Goal: Task Accomplishment & Management: Use online tool/utility

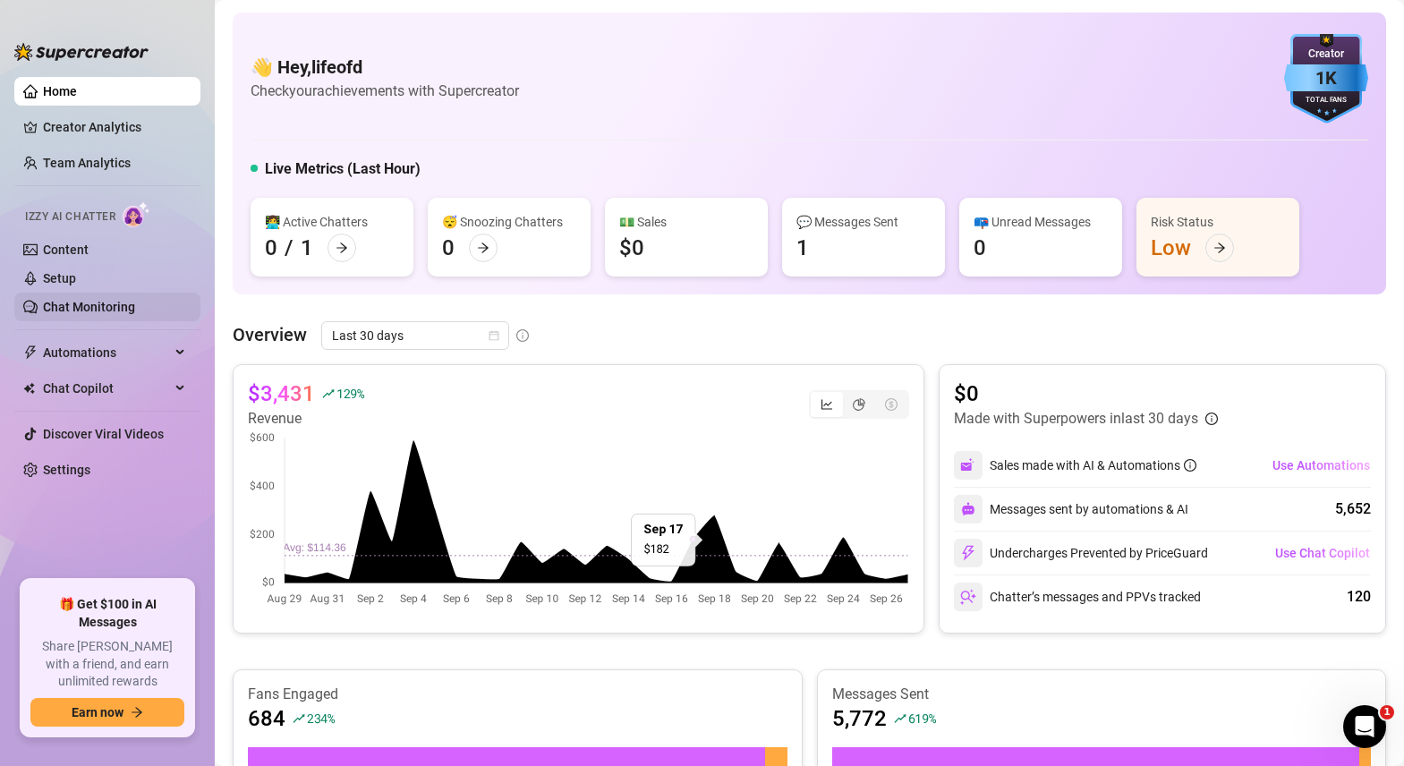
click at [72, 311] on link "Chat Monitoring" at bounding box center [89, 307] width 92 height 14
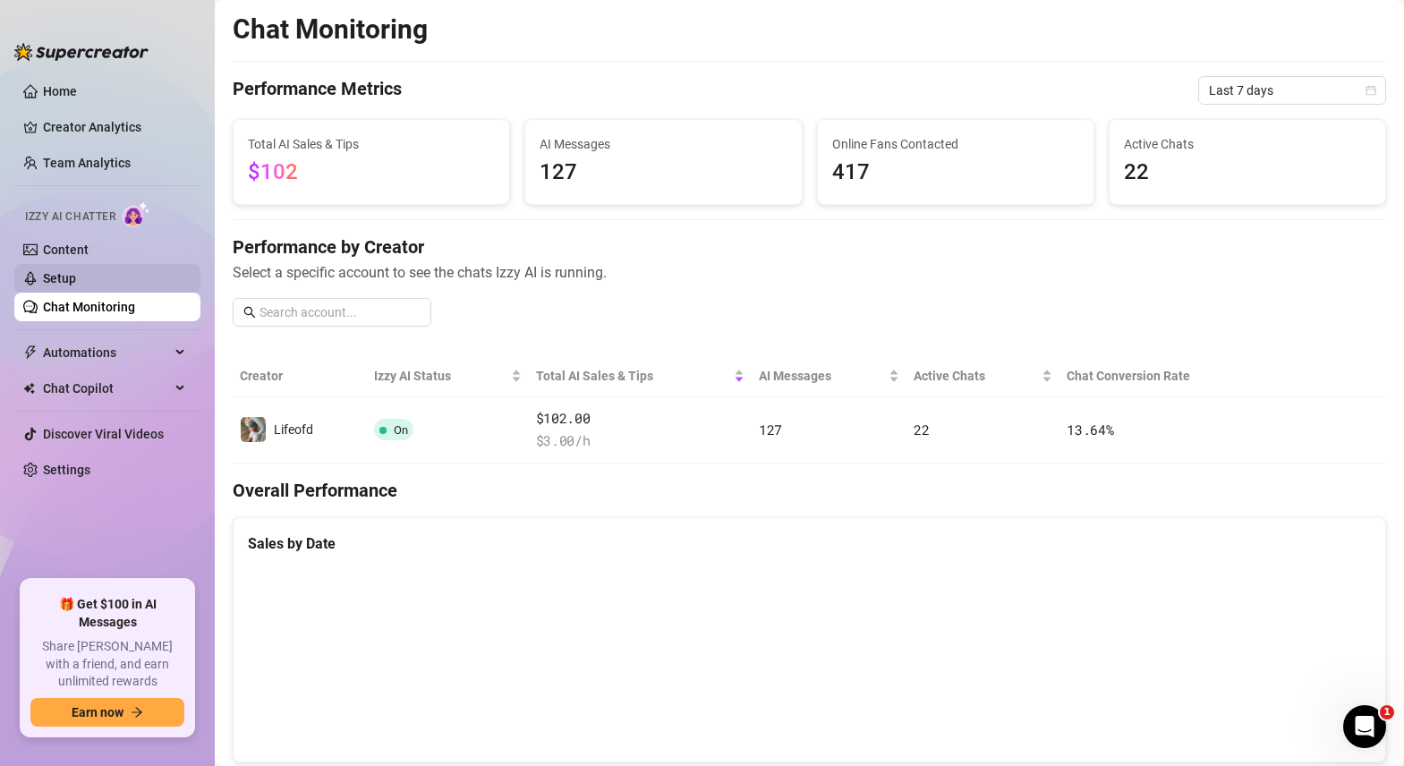
click at [55, 280] on link "Setup" at bounding box center [59, 278] width 33 height 14
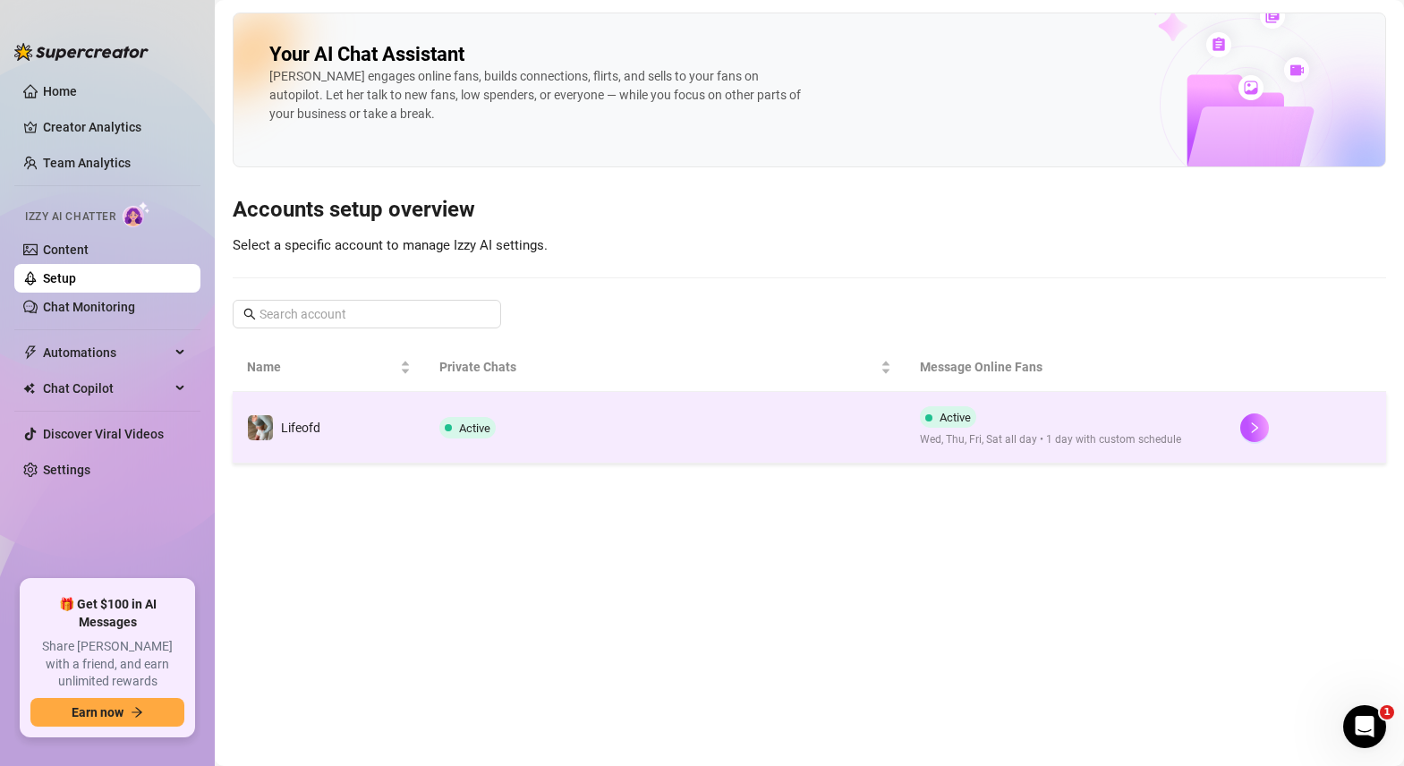
click at [1138, 446] on span "Wed, Thu, Fri, Sat all day • 1 day with custom schedule" at bounding box center [1050, 439] width 261 height 17
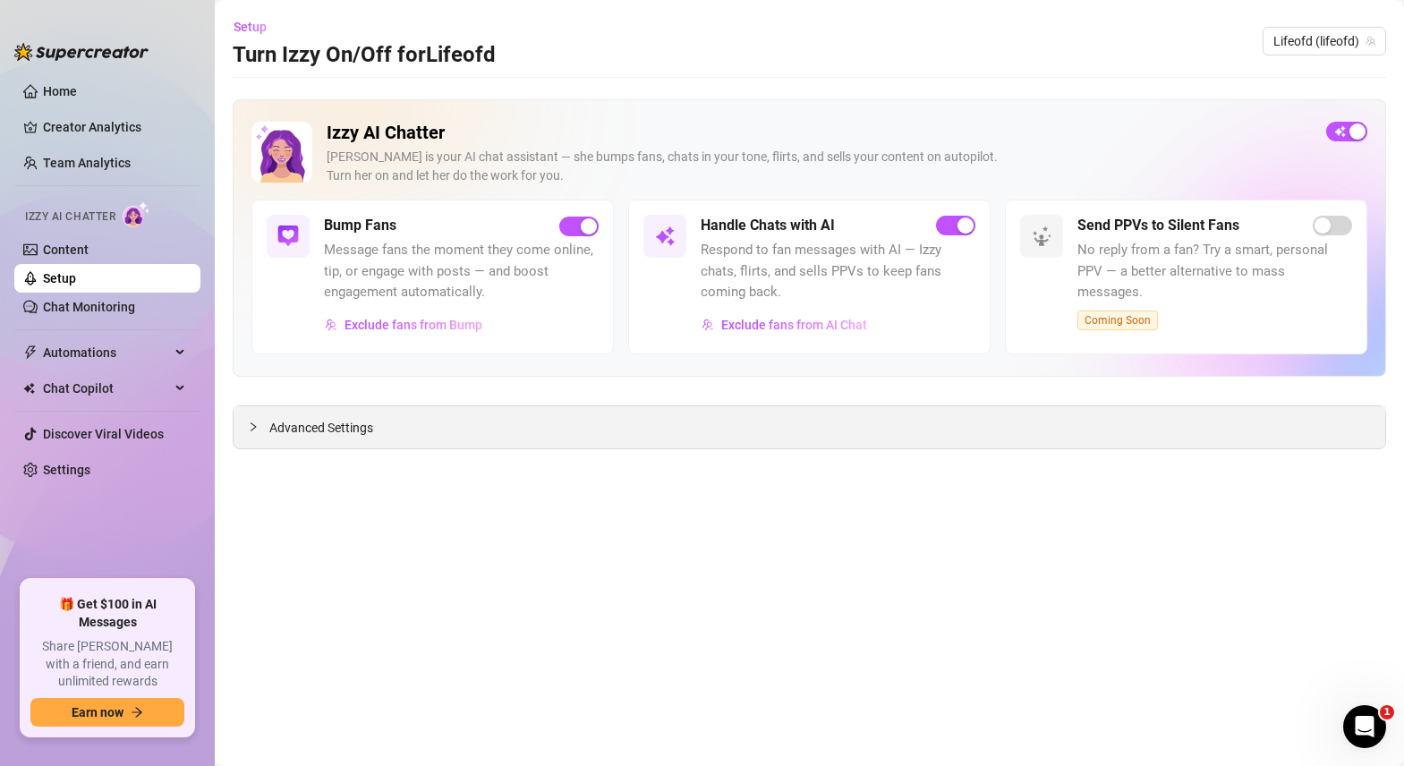
click at [336, 433] on span "Advanced Settings" at bounding box center [321, 428] width 104 height 20
